Goal: Information Seeking & Learning: Find specific page/section

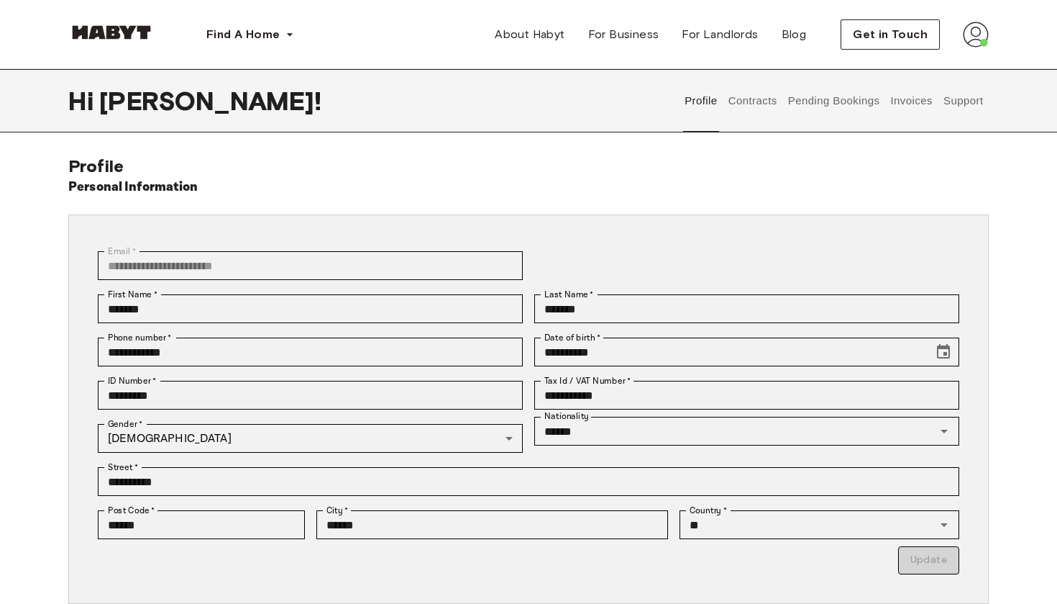
click at [860, 88] on button "Pending Bookings" at bounding box center [834, 100] width 96 height 63
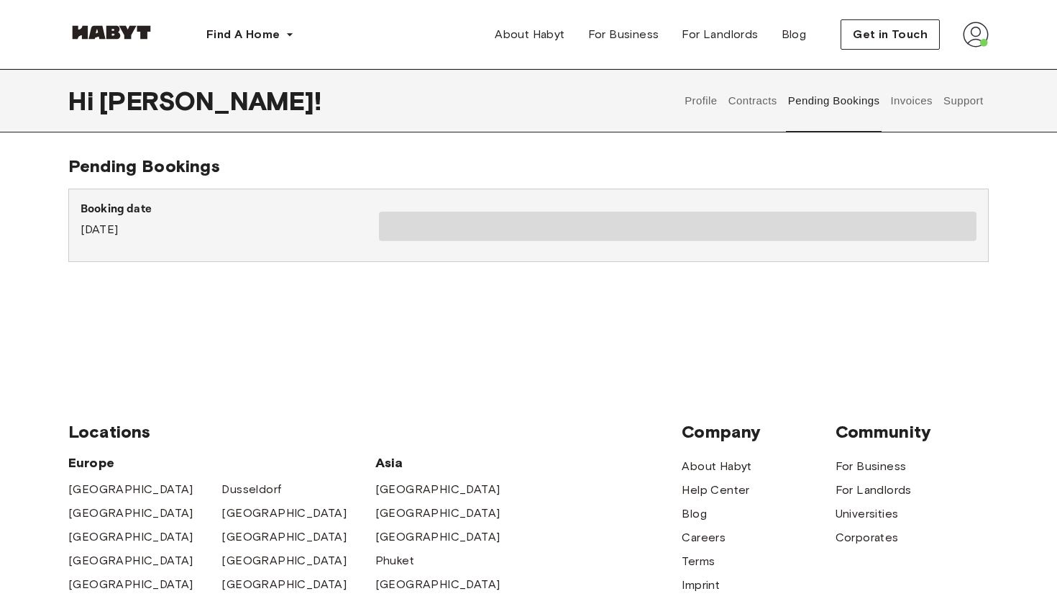
click at [930, 108] on button "Invoices" at bounding box center [911, 100] width 45 height 63
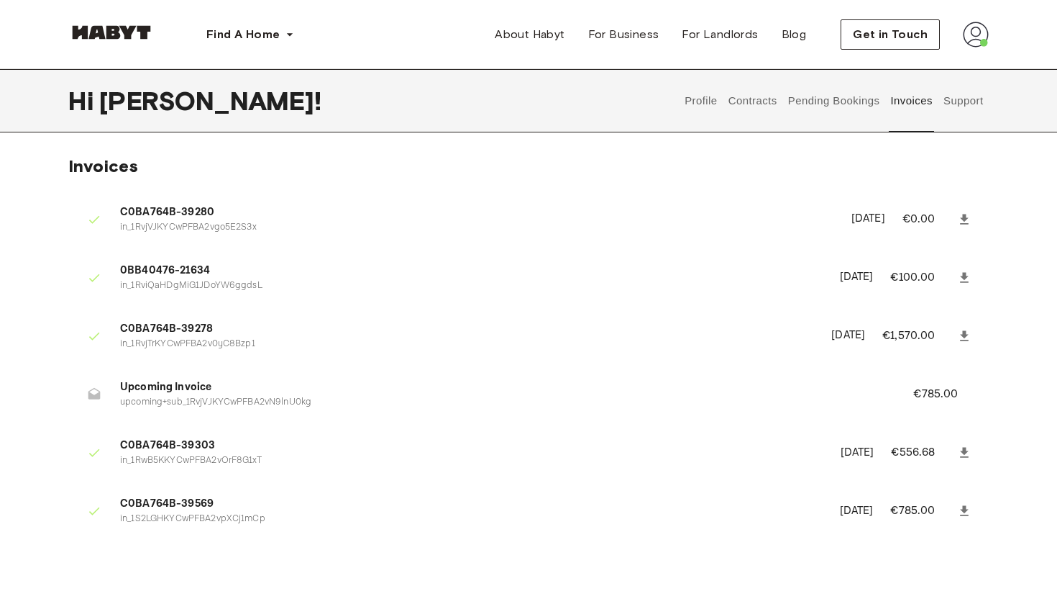
click at [960, 109] on button "Support" at bounding box center [964, 100] width 44 height 63
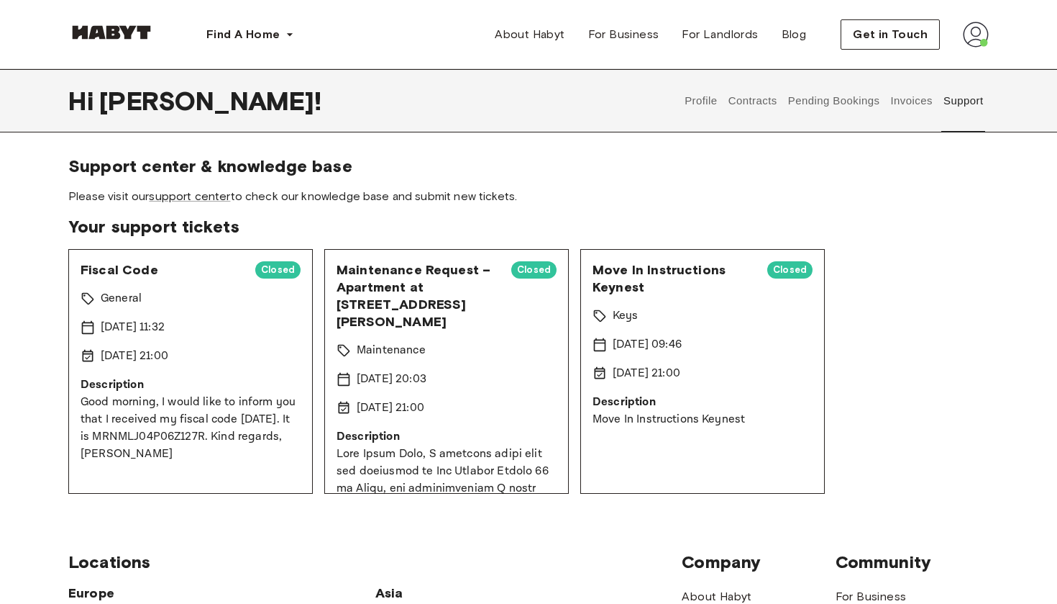
click at [495, 195] on span "Please visit our support center to check our knowledge base and submit new tick…" at bounding box center [528, 196] width 921 height 16
click at [917, 101] on button "Invoices" at bounding box center [911, 100] width 45 height 63
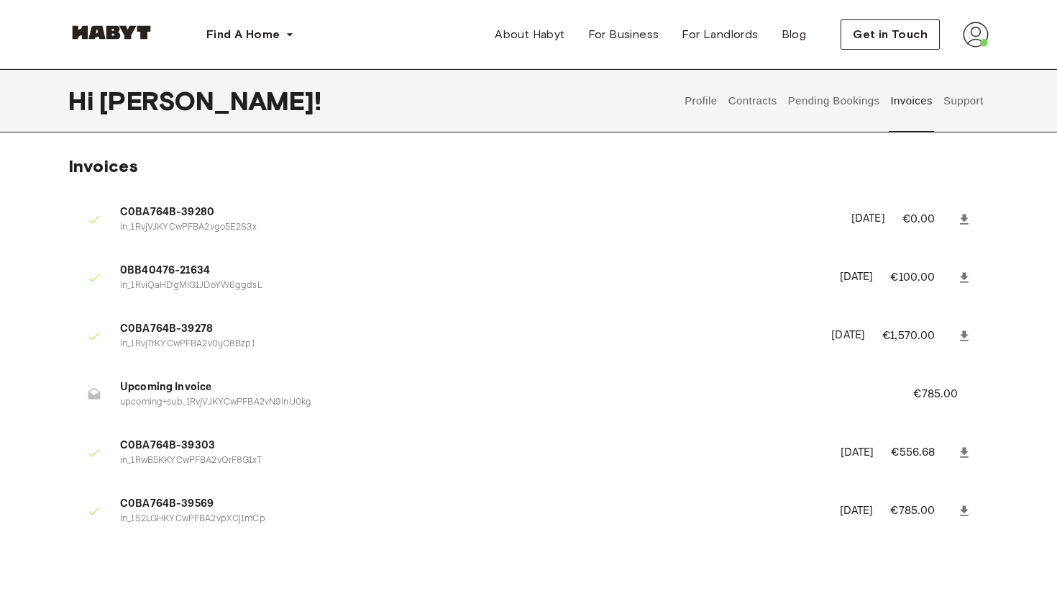
click at [957, 96] on button "Support" at bounding box center [964, 100] width 44 height 63
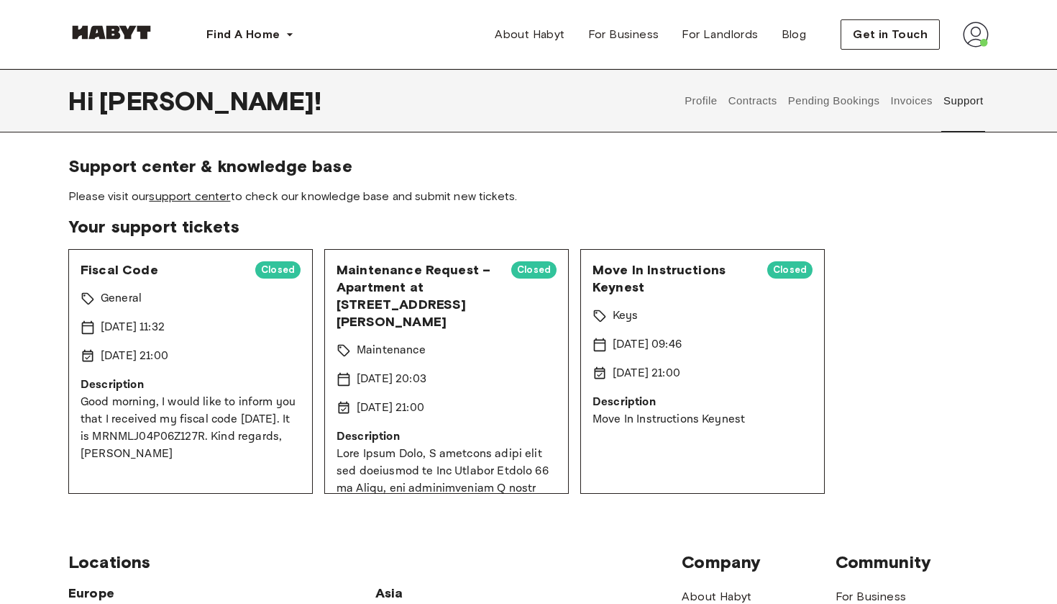
click at [210, 193] on link "support center" at bounding box center [189, 196] width 81 height 14
